Goal: Task Accomplishment & Management: Manage account settings

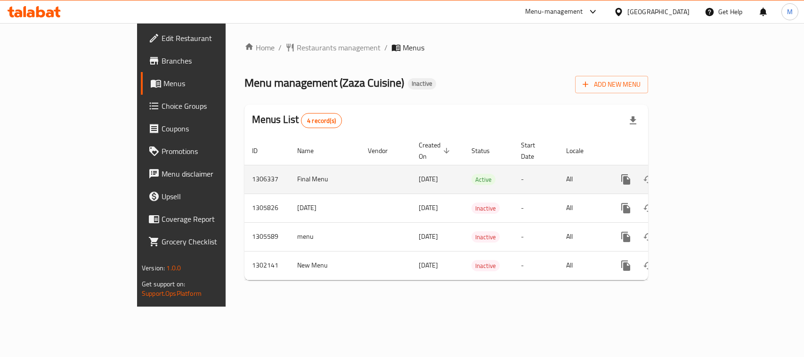
click at [699, 174] on icon "enhanced table" at bounding box center [693, 179] width 11 height 11
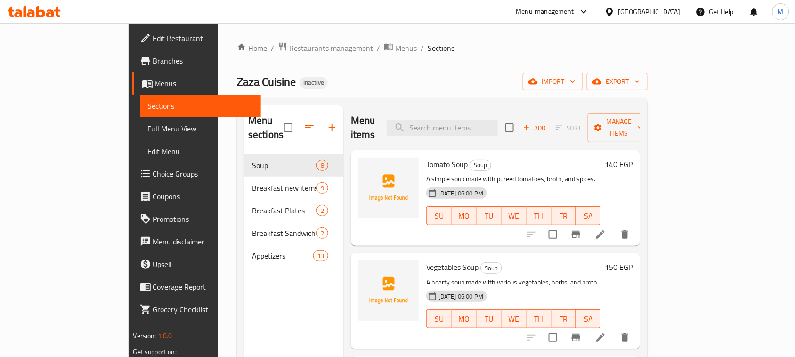
click at [396, 78] on div "Zaza Cuisine Inactive import export" at bounding box center [442, 81] width 411 height 17
click at [575, 86] on span "import" at bounding box center [552, 82] width 45 height 12
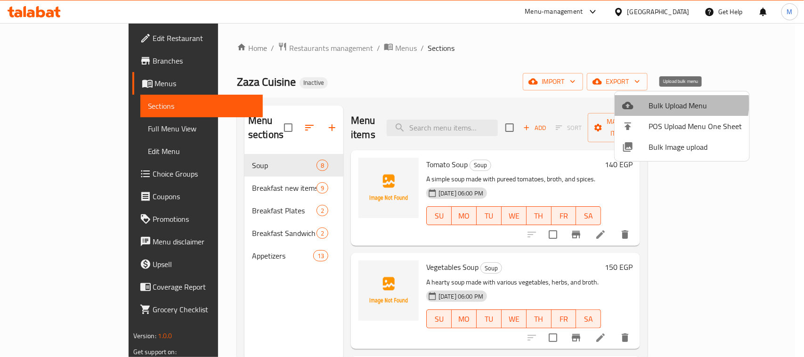
click at [674, 104] on span "Bulk Upload Menu" at bounding box center [694, 105] width 93 height 11
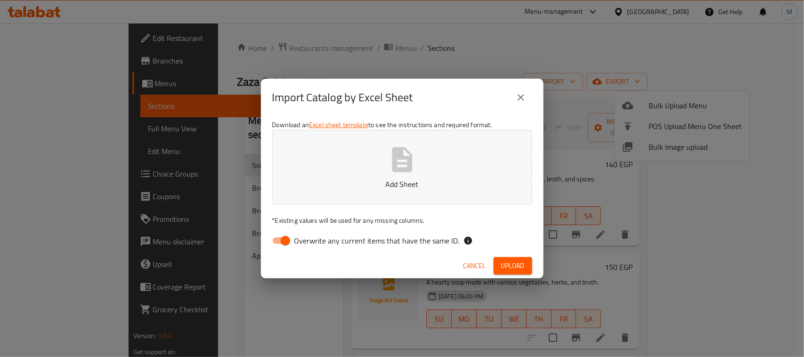
click at [286, 246] on input "Overwrite any current items that have the same ID." at bounding box center [285, 241] width 54 height 18
checkbox input "false"
click at [457, 105] on div "Import Catalog by Excel Sheet" at bounding box center [402, 97] width 260 height 23
click at [518, 260] on span "Upload" at bounding box center [513, 266] width 24 height 12
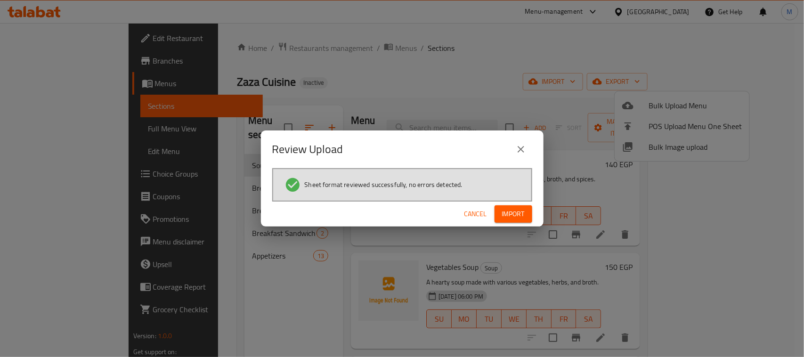
click at [514, 216] on span "Import" at bounding box center [513, 214] width 23 height 12
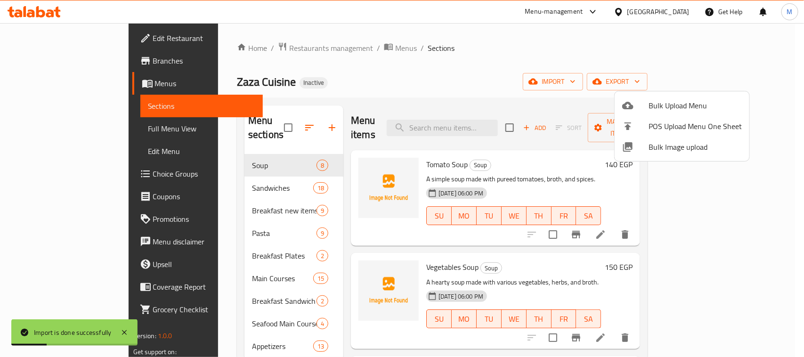
click at [277, 121] on div at bounding box center [402, 178] width 804 height 357
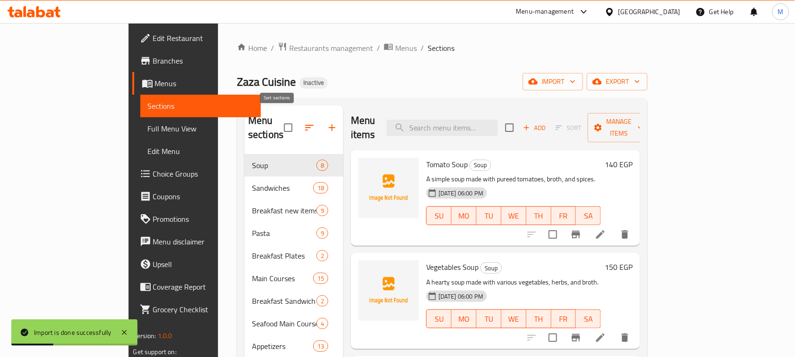
click at [305, 125] on icon "button" at bounding box center [309, 128] width 8 height 6
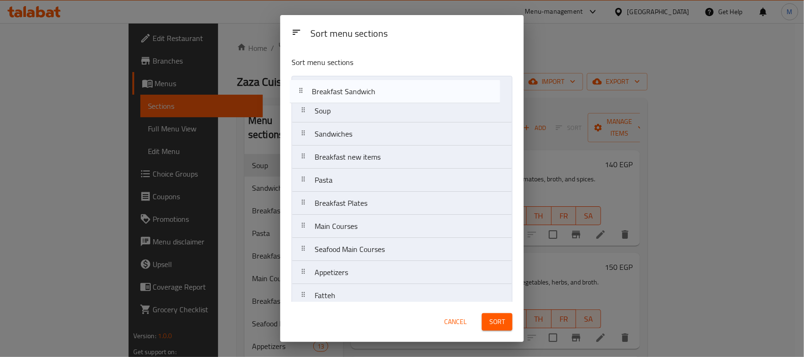
drag, startPoint x: 375, startPoint y: 234, endPoint x: 372, endPoint y: 96, distance: 138.5
click at [372, 96] on nav "Soup Sandwiches Breakfast new items Pasta Breakfast Plates Main Courses Breakfa…" at bounding box center [401, 226] width 221 height 301
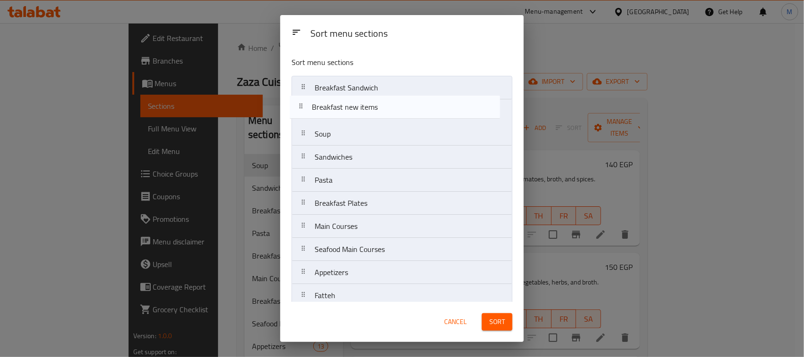
drag, startPoint x: 370, startPoint y: 159, endPoint x: 365, endPoint y: 113, distance: 45.9
click at [365, 113] on nav "Breakfast Sandwich Soup Sandwiches Breakfast new items Pasta Breakfast Plates M…" at bounding box center [401, 226] width 221 height 301
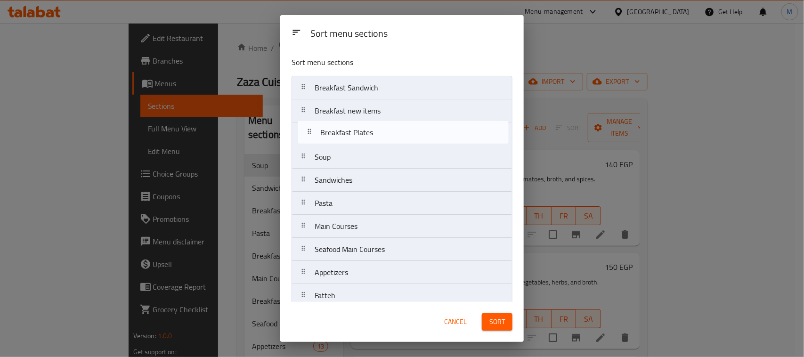
drag, startPoint x: 377, startPoint y: 210, endPoint x: 382, endPoint y: 130, distance: 80.7
click at [382, 130] on nav "Breakfast Sandwich Breakfast new items Soup Sandwiches Pasta Breakfast Plates M…" at bounding box center [401, 226] width 221 height 301
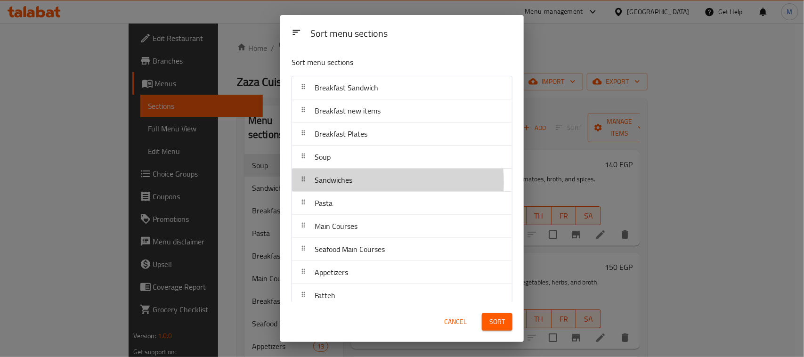
click at [359, 183] on div "Sandwiches" at bounding box center [402, 180] width 212 height 23
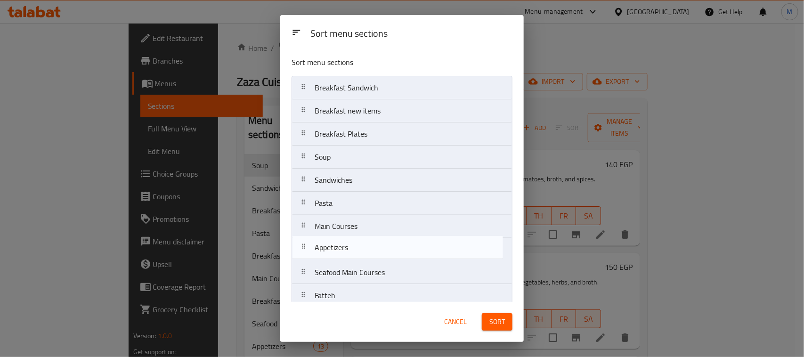
scroll to position [1, 0]
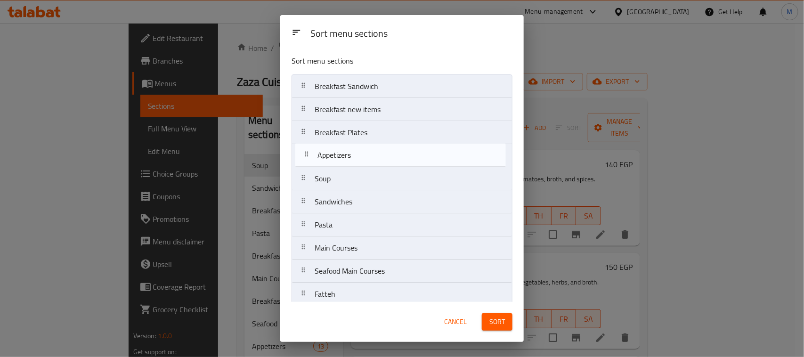
drag, startPoint x: 365, startPoint y: 277, endPoint x: 369, endPoint y: 156, distance: 120.6
click at [369, 156] on nav "Breakfast Sandwich Breakfast new items Breakfast Plates Soup Sandwiches Pasta M…" at bounding box center [401, 224] width 221 height 301
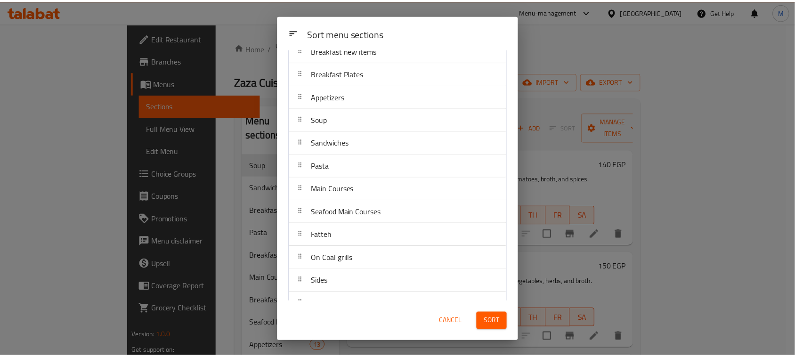
scroll to position [79, 0]
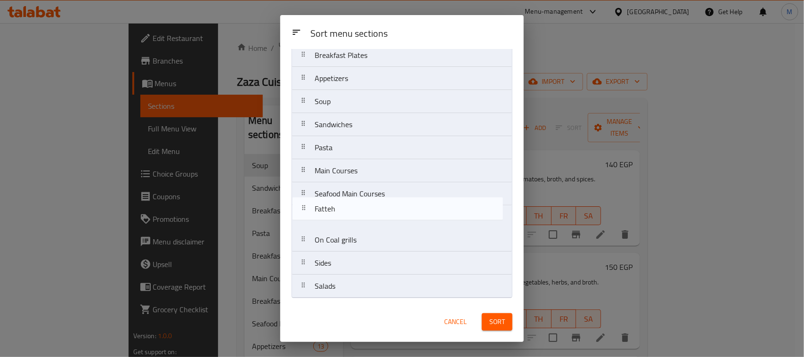
drag, startPoint x: 345, startPoint y: 220, endPoint x: 345, endPoint y: 210, distance: 9.9
click at [345, 210] on nav "Breakfast Sandwich Breakfast new items Breakfast Plates Appetizers Soup Sandwic…" at bounding box center [401, 147] width 221 height 301
drag, startPoint x: 351, startPoint y: 246, endPoint x: 352, endPoint y: 211, distance: 34.8
click at [352, 211] on nav "Breakfast Sandwich Breakfast new items Breakfast Plates Appetizers Soup Sandwic…" at bounding box center [401, 147] width 221 height 301
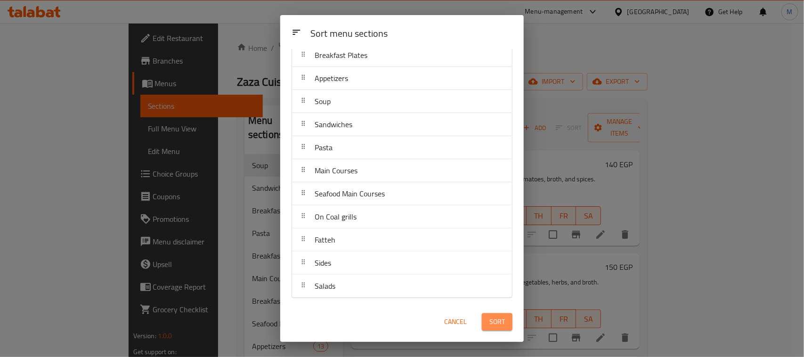
click at [500, 326] on span "Sort" at bounding box center [497, 322] width 16 height 12
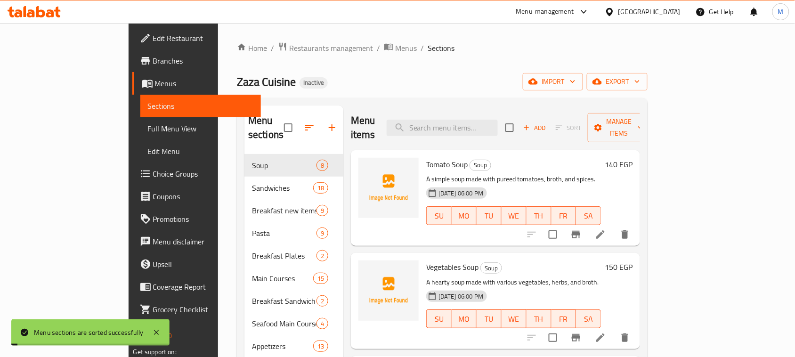
click at [148, 132] on span "Full Menu View" at bounding box center [201, 128] width 106 height 11
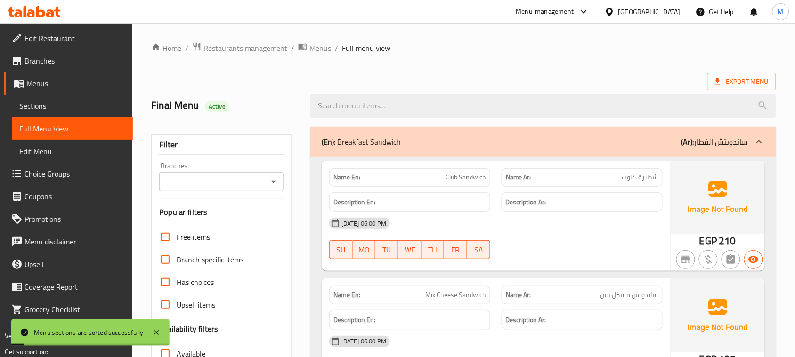
scroll to position [177, 0]
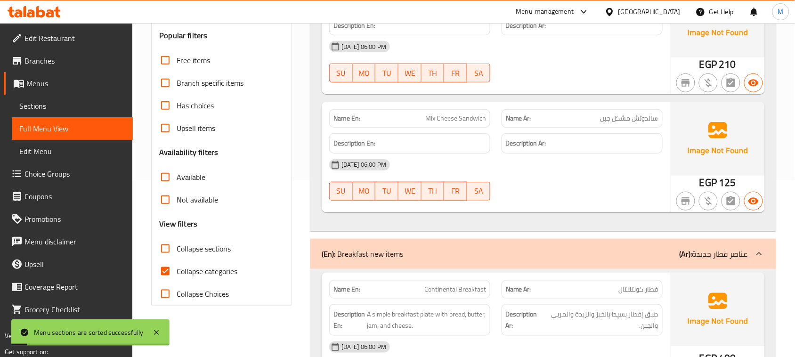
click at [168, 251] on input "Collapse sections" at bounding box center [165, 248] width 23 height 23
checkbox input "true"
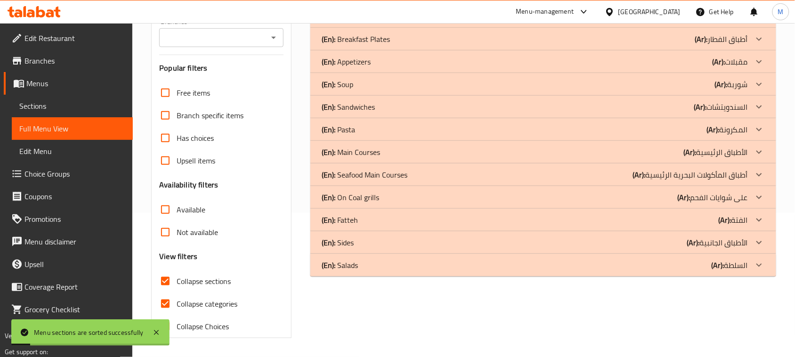
click at [169, 292] on input "Collapse categories" at bounding box center [165, 303] width 23 height 23
checkbox input "false"
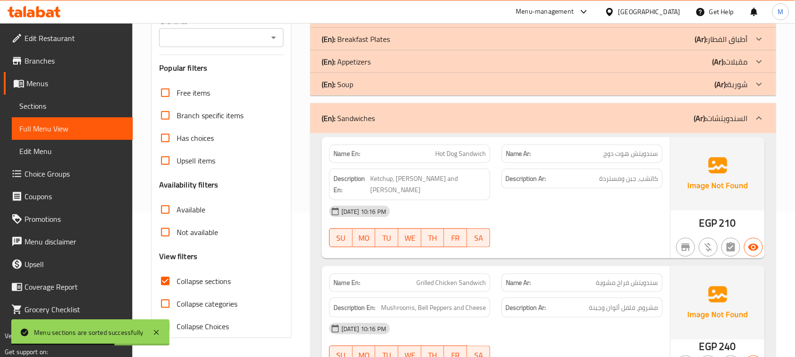
scroll to position [85, 0]
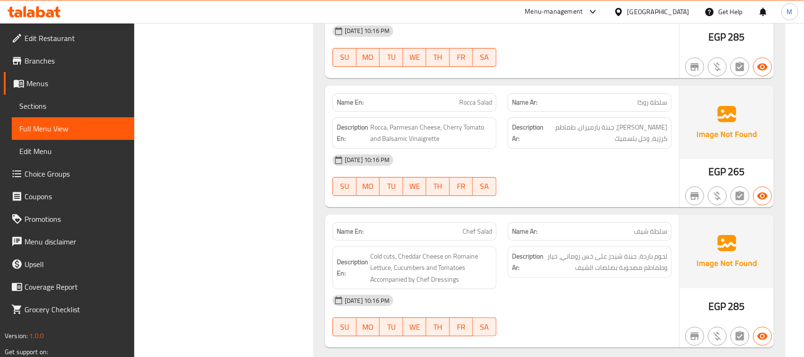
scroll to position [144, 0]
